Goal: Task Accomplishment & Management: Manage account settings

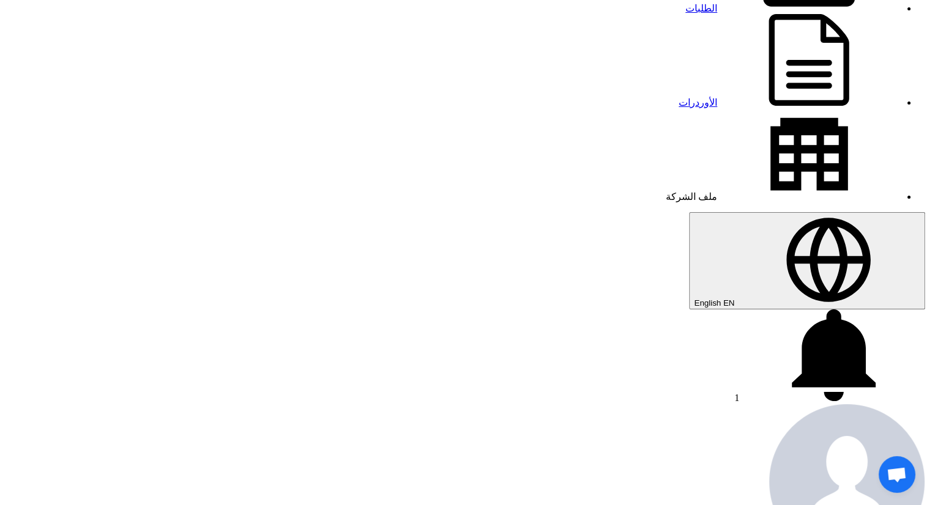
click at [755, 6] on link "الطلبات" at bounding box center [793, 8] width 215 height 10
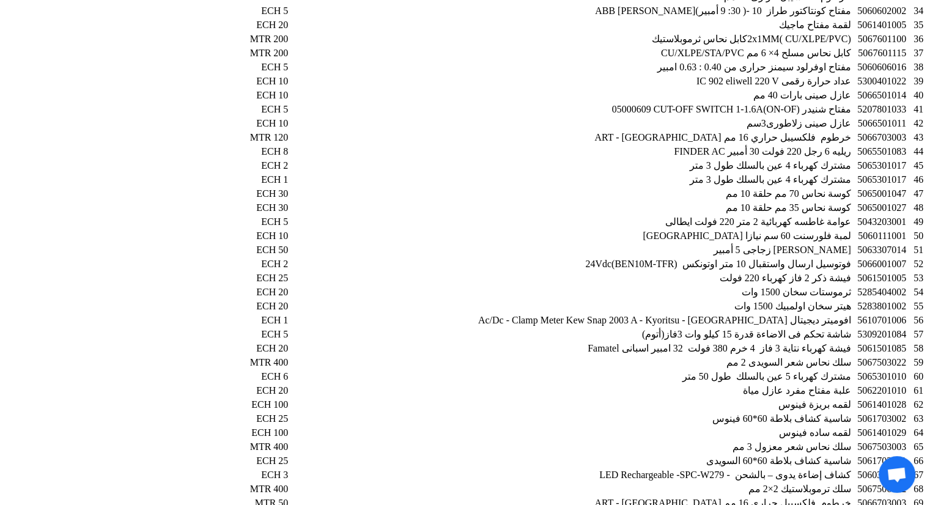
scroll to position [2098, 0]
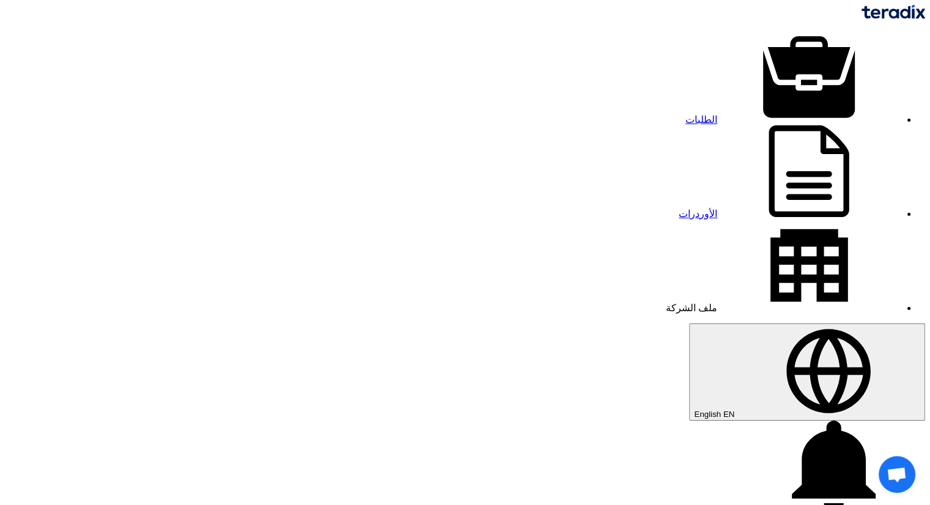
click at [753, 114] on link "الطلبات" at bounding box center [793, 119] width 215 height 10
